Goal: Task Accomplishment & Management: Complete application form

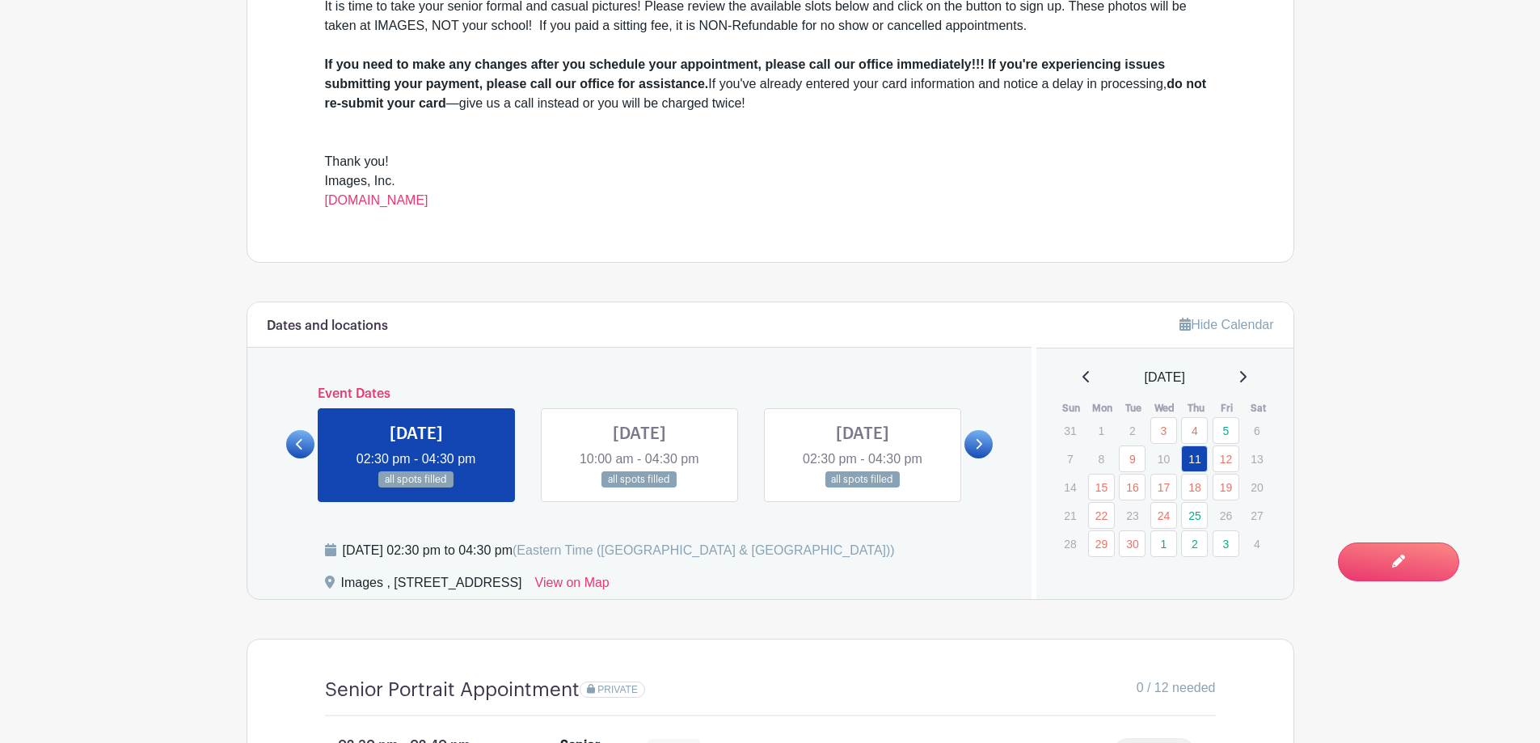
scroll to position [647, 0]
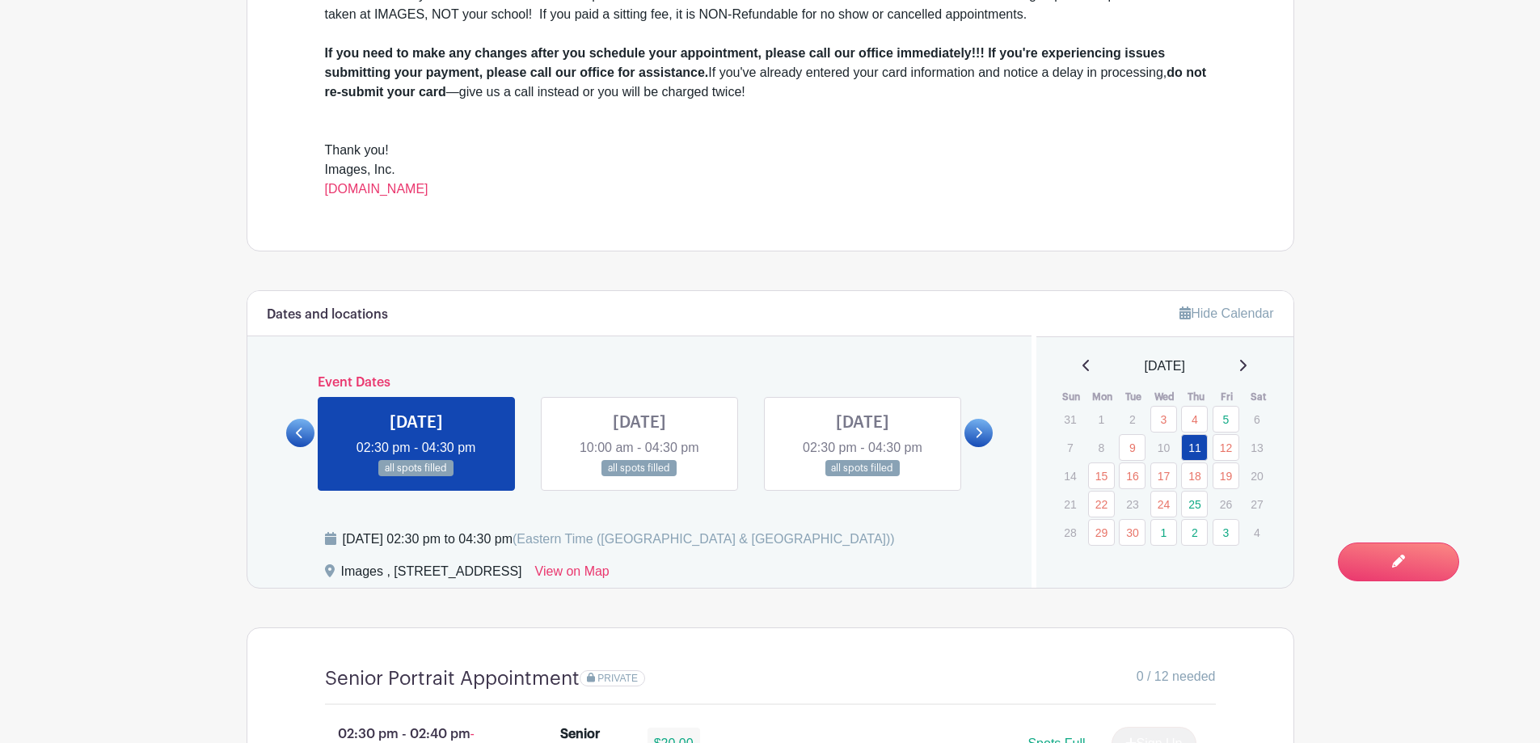
click at [640, 477] on link at bounding box center [640, 477] width 0 height 0
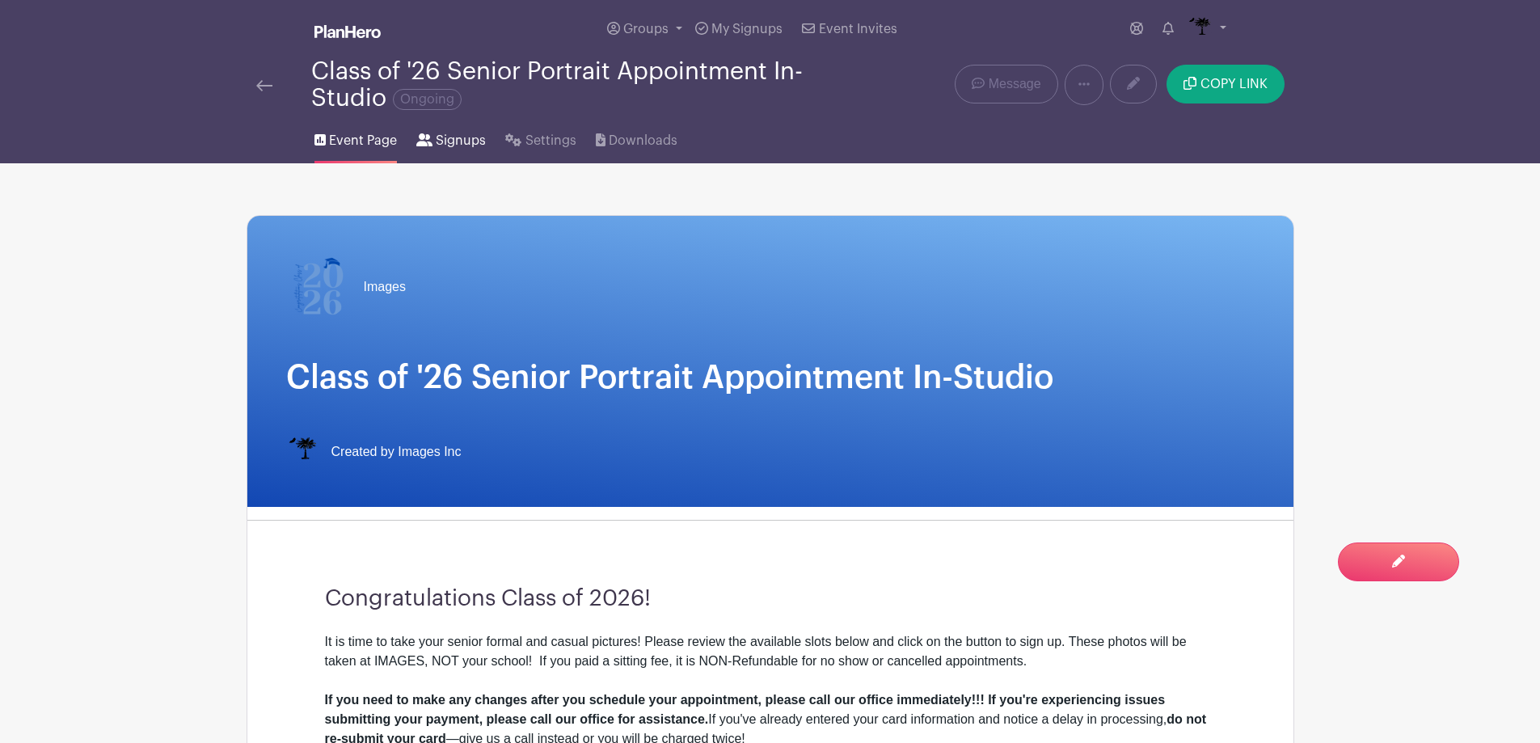
click at [479, 140] on span "Signups" at bounding box center [461, 140] width 50 height 19
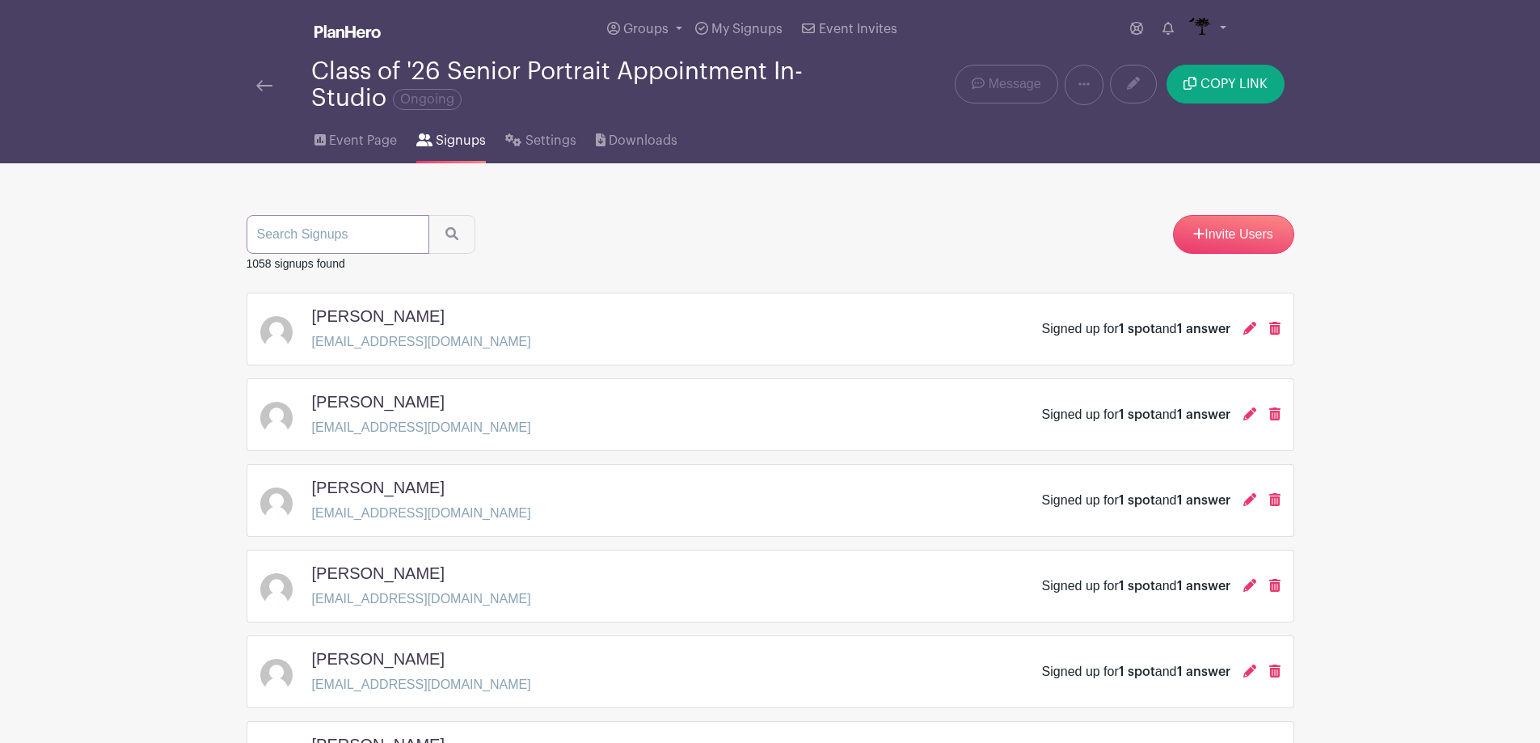
click at [395, 227] on input "search" at bounding box center [338, 234] width 183 height 39
type input "prenn"
click at [445, 231] on icon "submit" at bounding box center [451, 233] width 13 height 13
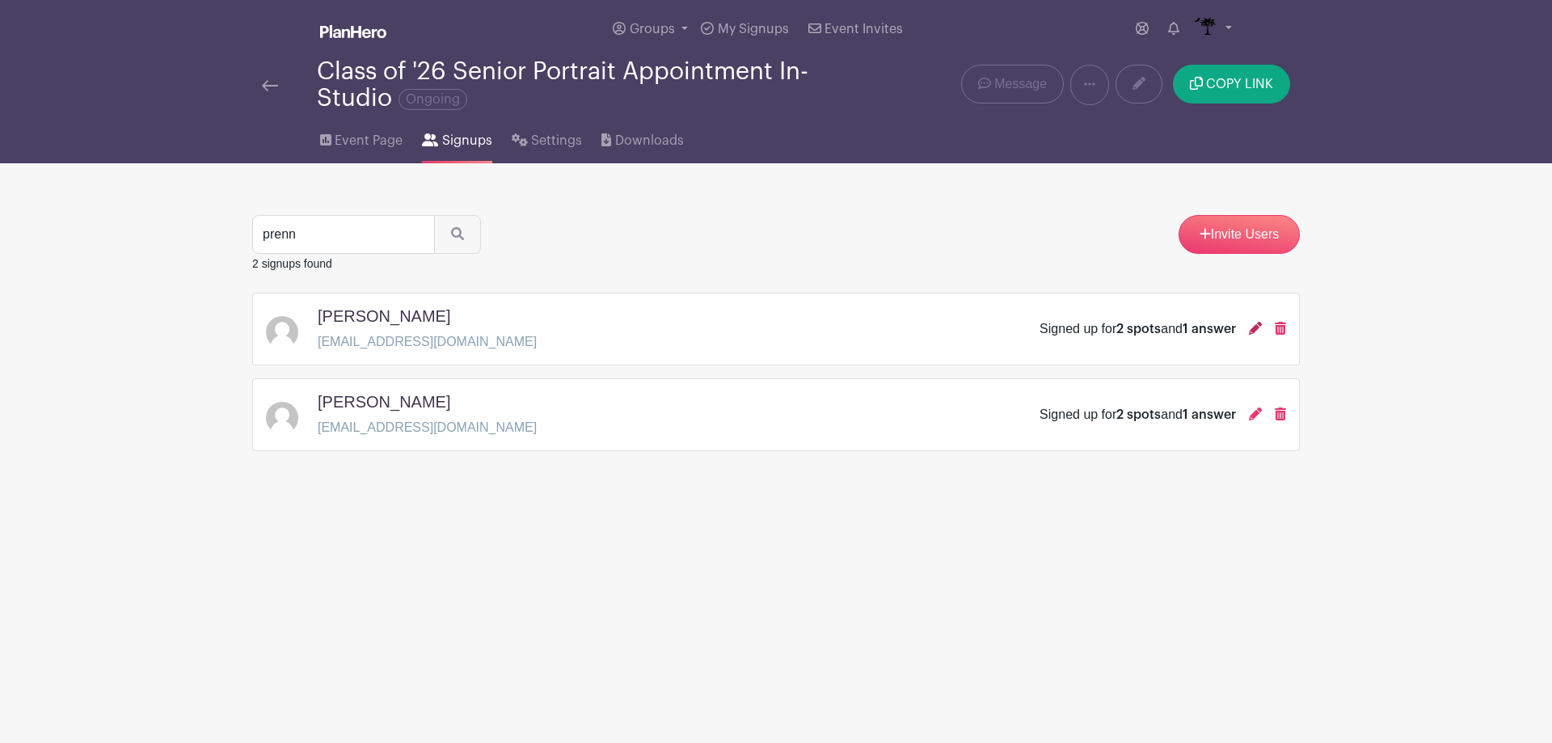
click at [1255, 331] on icon at bounding box center [1255, 328] width 13 height 13
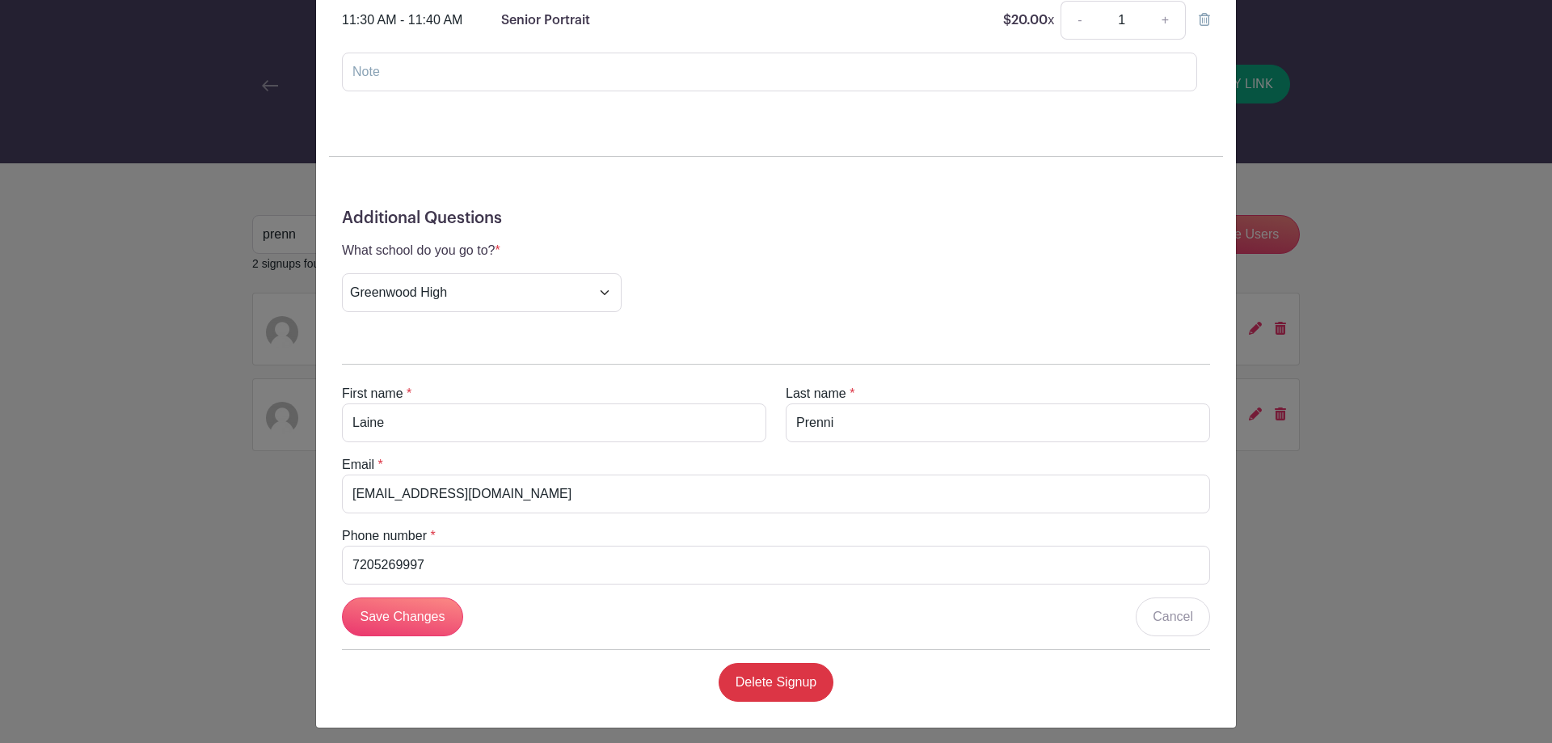
scroll to position [550, 0]
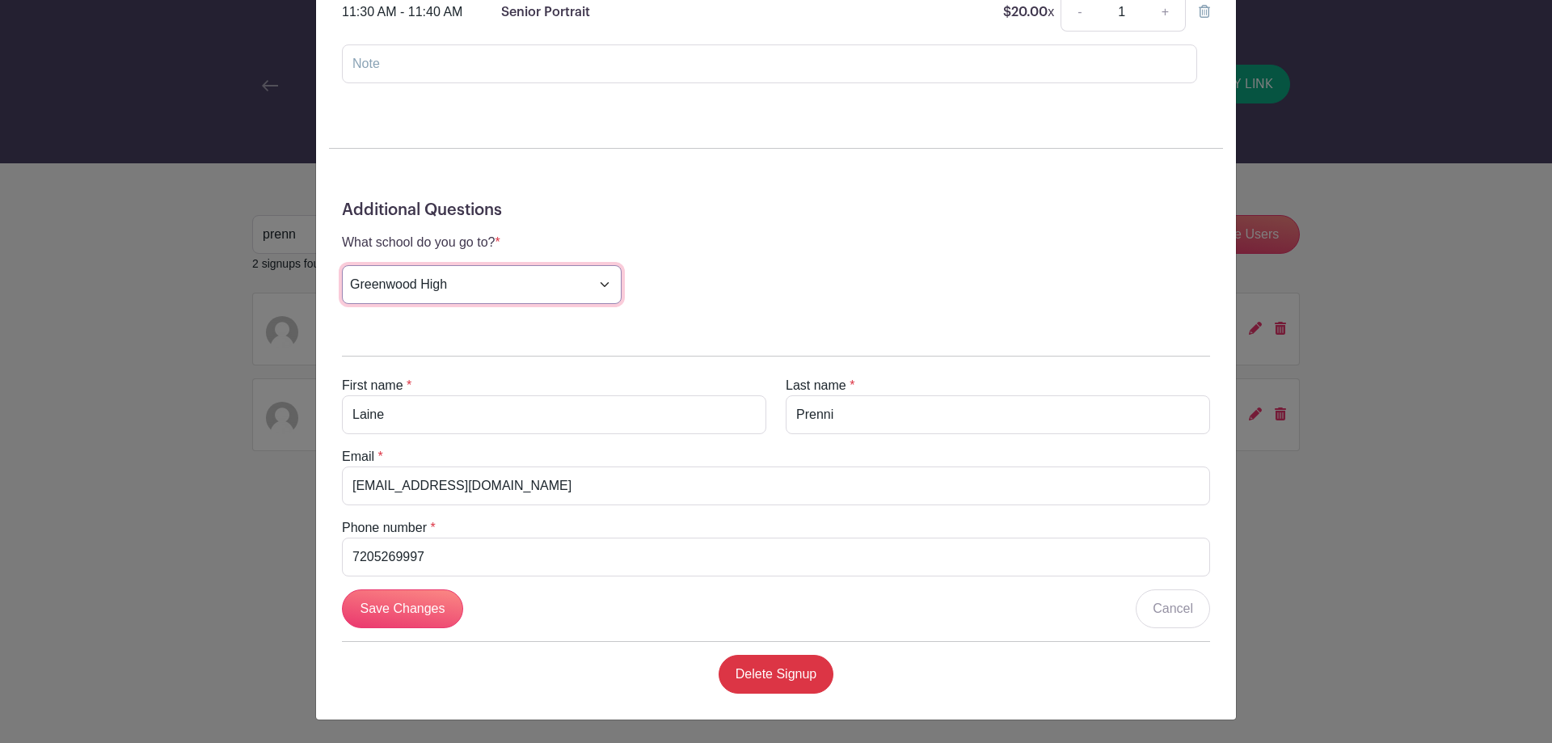
click at [525, 282] on select "Choose your answer [GEOGRAPHIC_DATA] High [PERSON_NAME] High [PERSON_NAME] High…" at bounding box center [482, 284] width 280 height 39
select select "3938"
click at [342, 265] on select "Choose your answer [GEOGRAPHIC_DATA] High [PERSON_NAME] High [PERSON_NAME] High…" at bounding box center [482, 284] width 280 height 39
click at [408, 613] on input "Save Changes" at bounding box center [402, 608] width 121 height 39
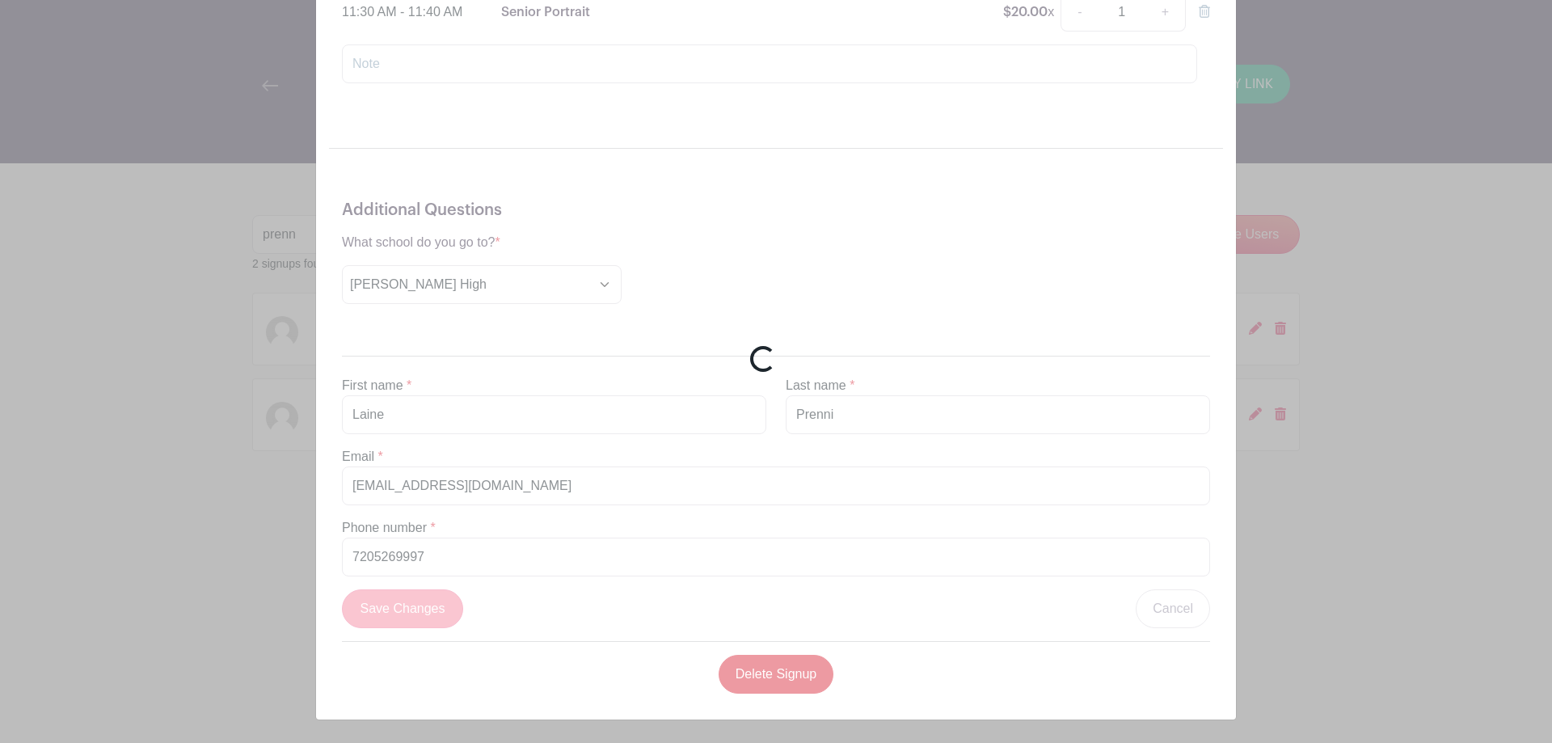
scroll to position [317, 0]
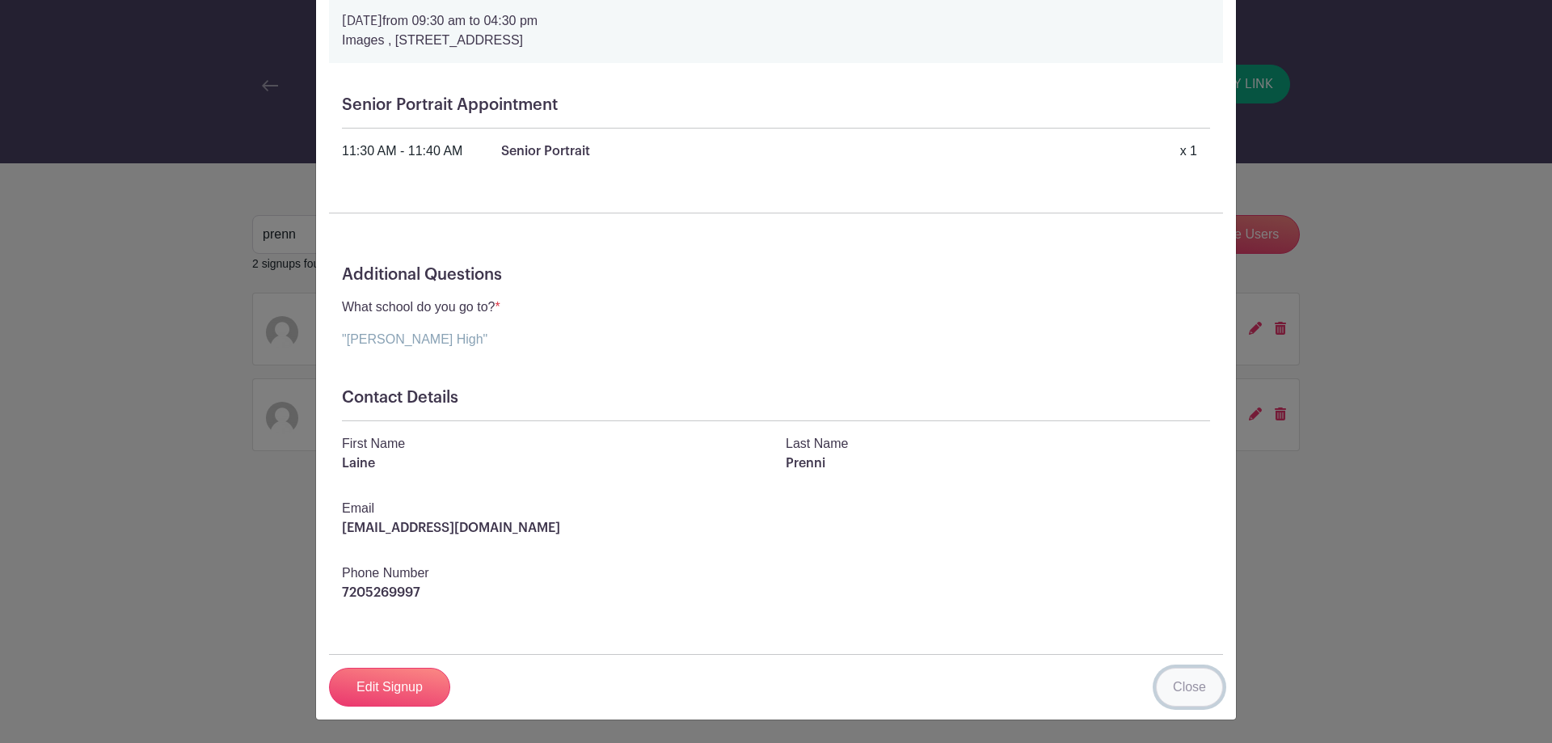
click at [1174, 676] on link "Close" at bounding box center [1189, 687] width 67 height 39
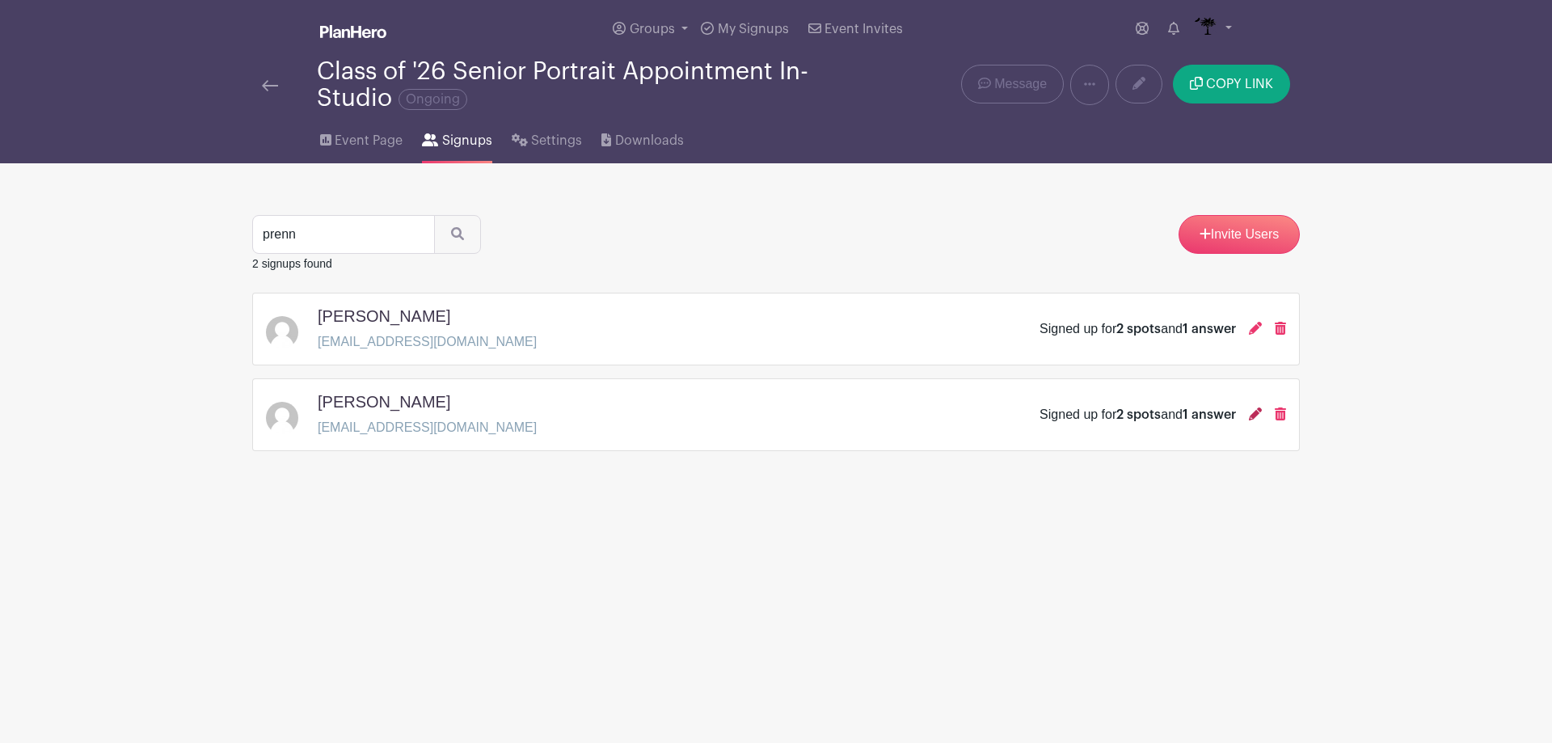
click at [1253, 407] on icon at bounding box center [1255, 413] width 13 height 13
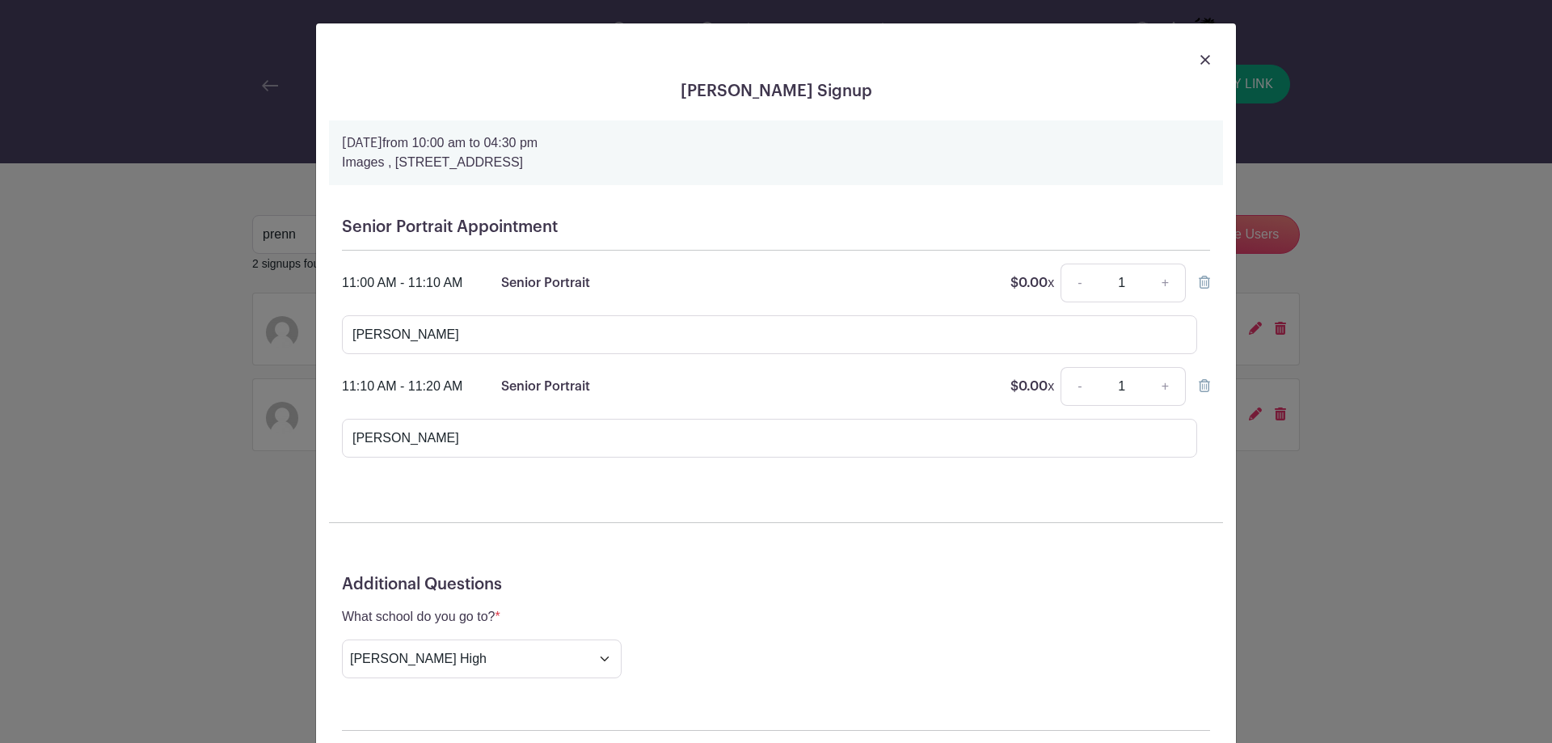
click at [1201, 62] on img at bounding box center [1206, 60] width 10 height 10
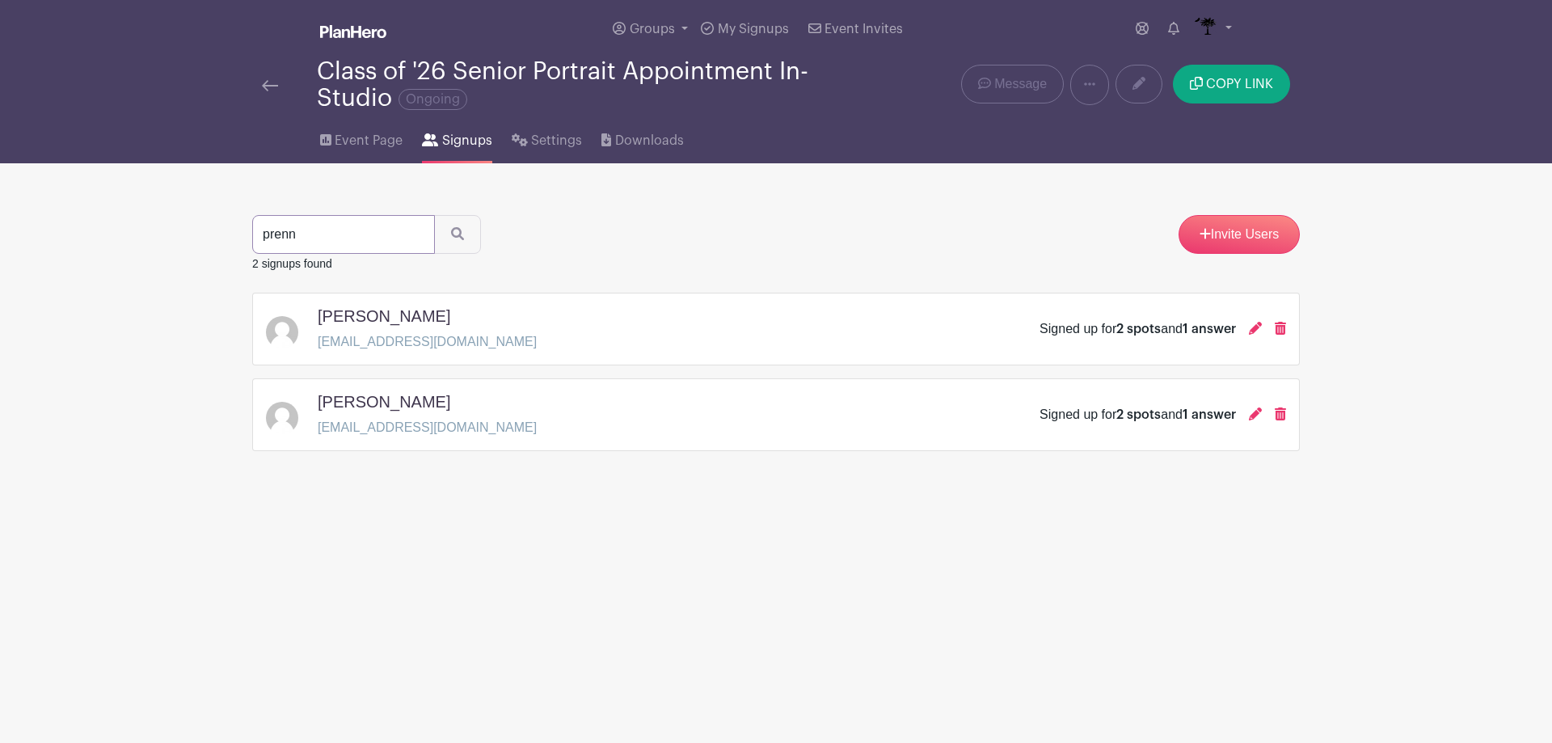
click at [363, 226] on input "prenn" at bounding box center [343, 234] width 183 height 39
drag, startPoint x: 363, startPoint y: 226, endPoint x: 273, endPoint y: 225, distance: 89.8
click at [273, 225] on input "prenn" at bounding box center [343, 234] width 183 height 39
type input "[PERSON_NAME]"
click at [458, 243] on button "submit" at bounding box center [457, 234] width 47 height 39
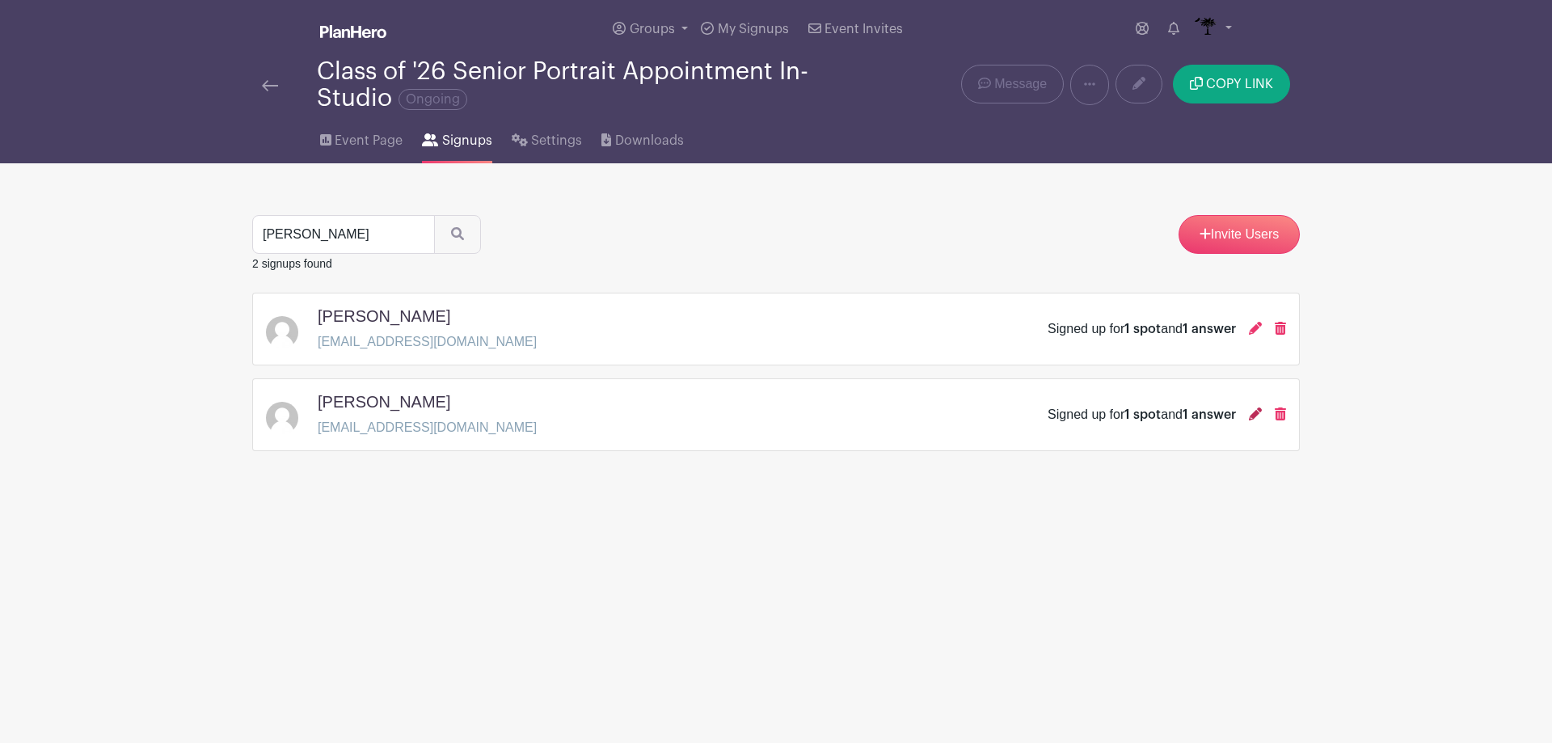
click at [1260, 411] on icon at bounding box center [1255, 413] width 13 height 13
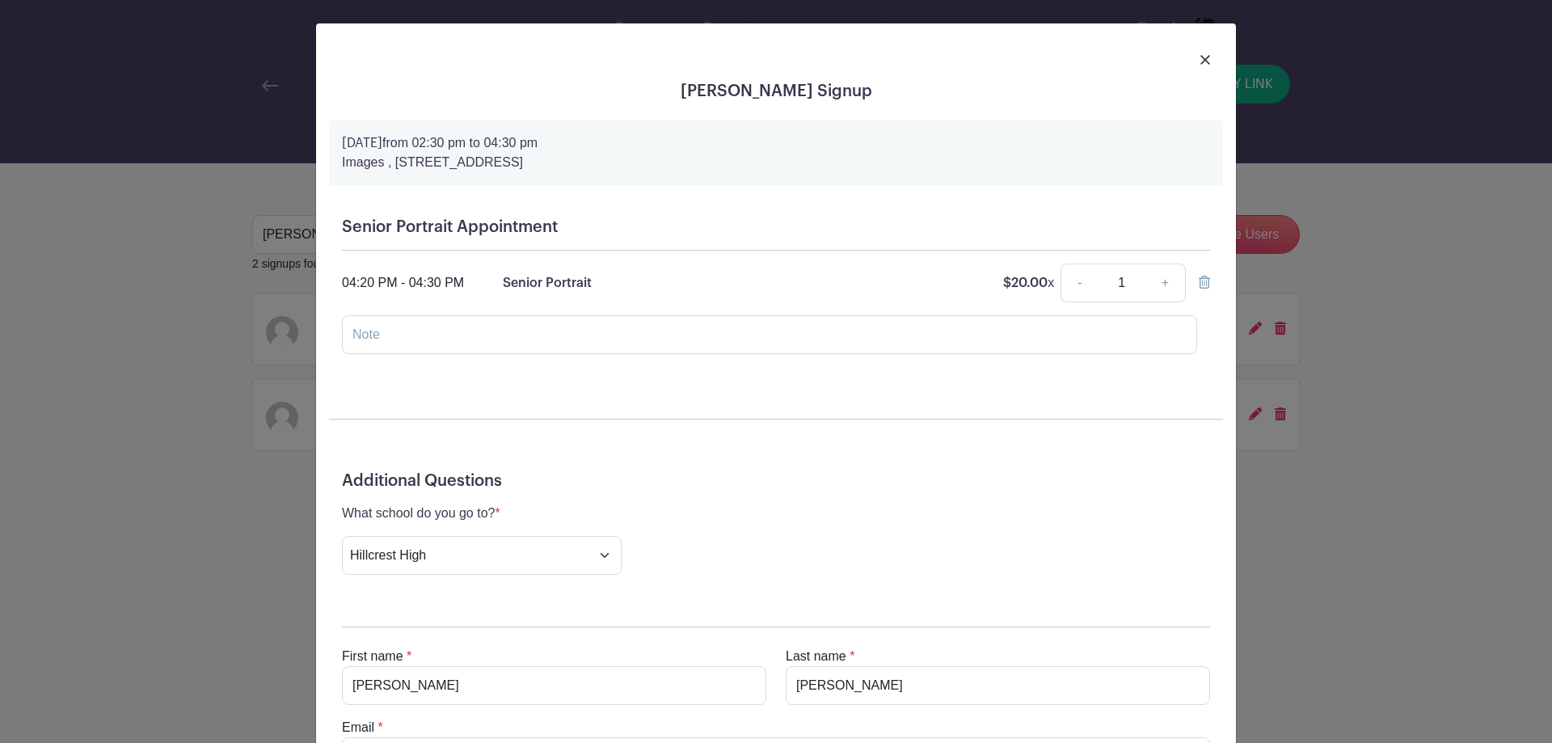
click at [1201, 61] on img at bounding box center [1206, 60] width 10 height 10
